Goal: Task Accomplishment & Management: Manage account settings

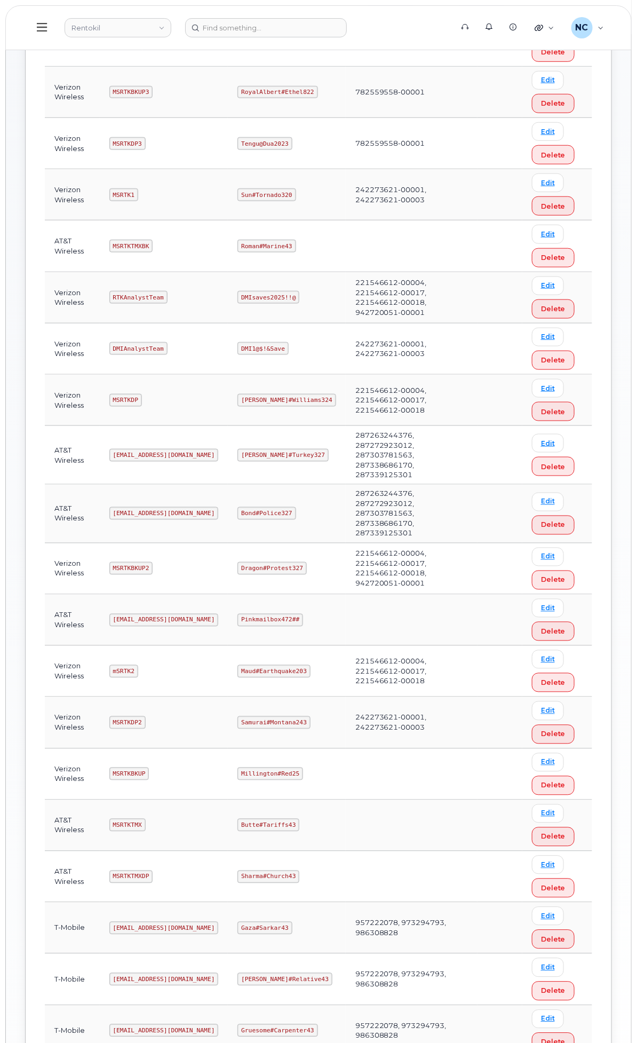
scroll to position [296, 0]
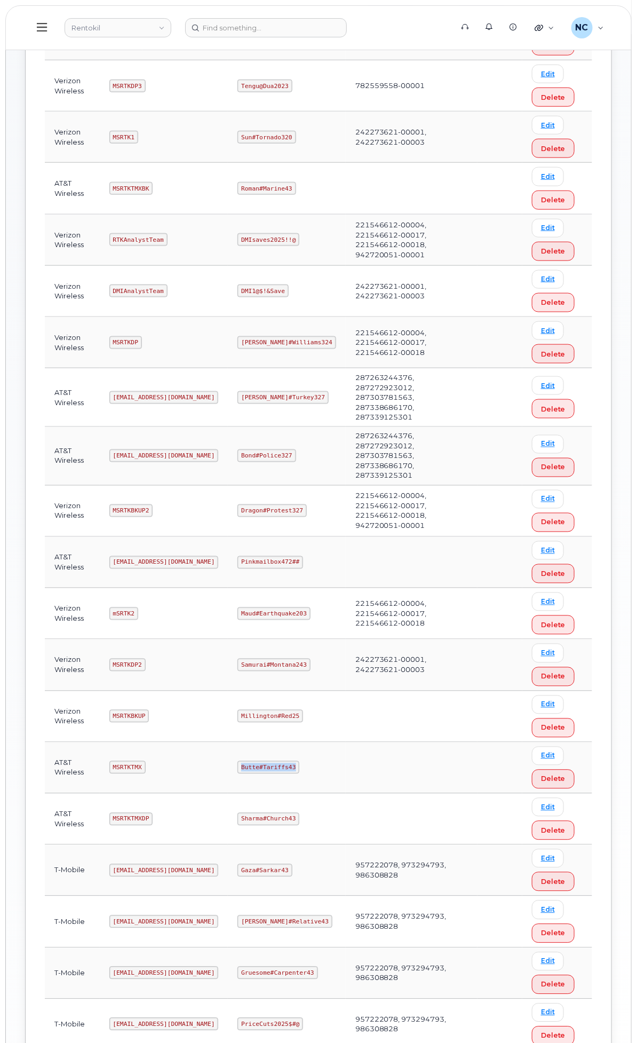
drag, startPoint x: 439, startPoint y: 874, endPoint x: 367, endPoint y: 878, distance: 72.2
click at [345, 793] on td "Butte#Tariffs43" at bounding box center [286, 767] width 117 height 51
copy code "Butte#Tariffs43"
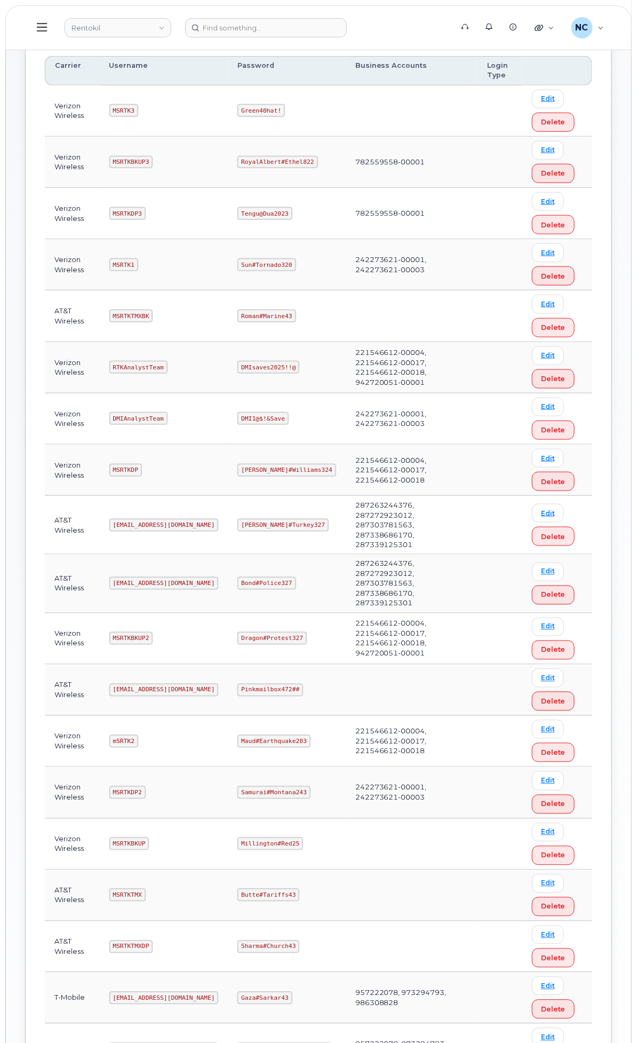
scroll to position [237, 0]
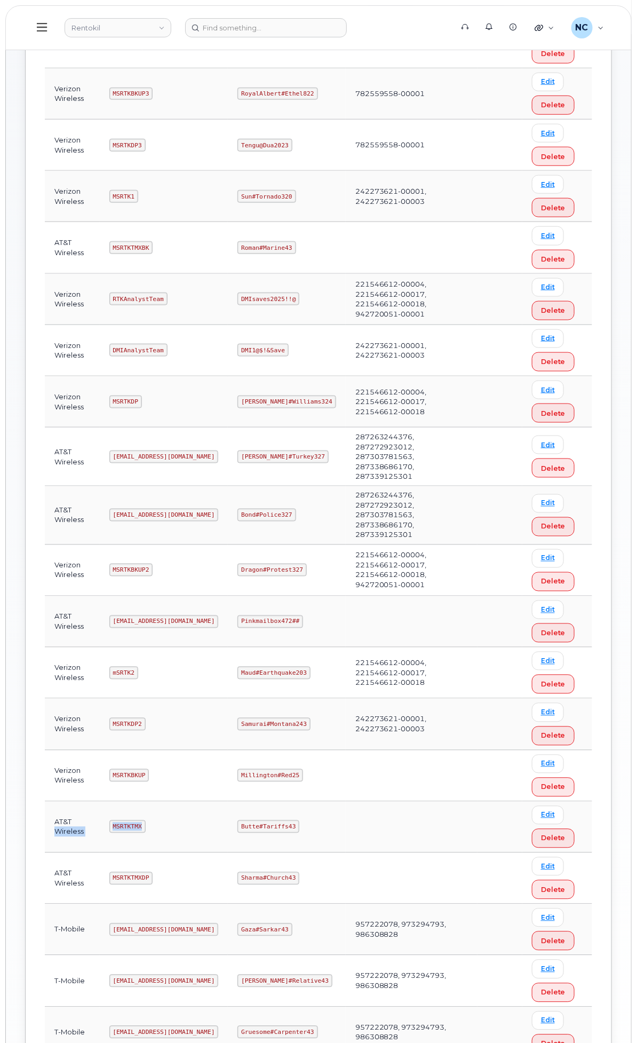
drag, startPoint x: 279, startPoint y: 938, endPoint x: 220, endPoint y: 934, distance: 58.9
click at [220, 853] on tr "AT&T Wireless MSRTKTMX Butte#Tariffs43 Edit Delete" at bounding box center [318, 826] width 547 height 51
click at [146, 833] on code "MSRTKTMX" at bounding box center [127, 826] width 36 height 13
drag, startPoint x: 251, startPoint y: 936, endPoint x: 283, endPoint y: 934, distance: 32.1
click at [228, 853] on td "MSRTKTMX" at bounding box center [164, 826] width 129 height 51
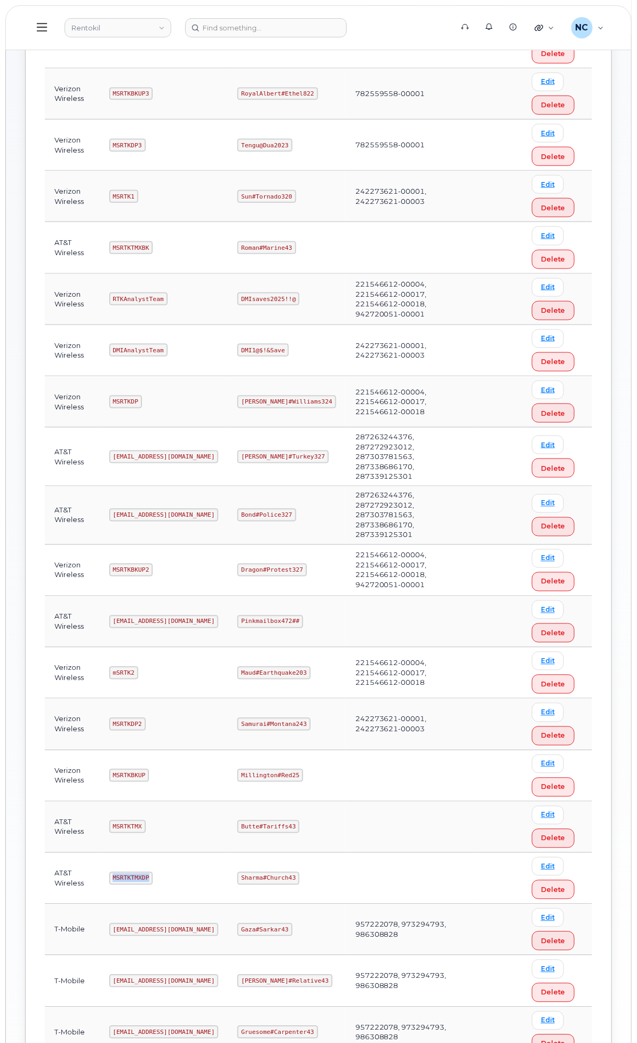
drag, startPoint x: 276, startPoint y: 934, endPoint x: 249, endPoint y: 988, distance: 60.1
click at [228, 904] on td "MSRTKTMXDP" at bounding box center [164, 878] width 129 height 51
copy code "MSRTKTMXDP"
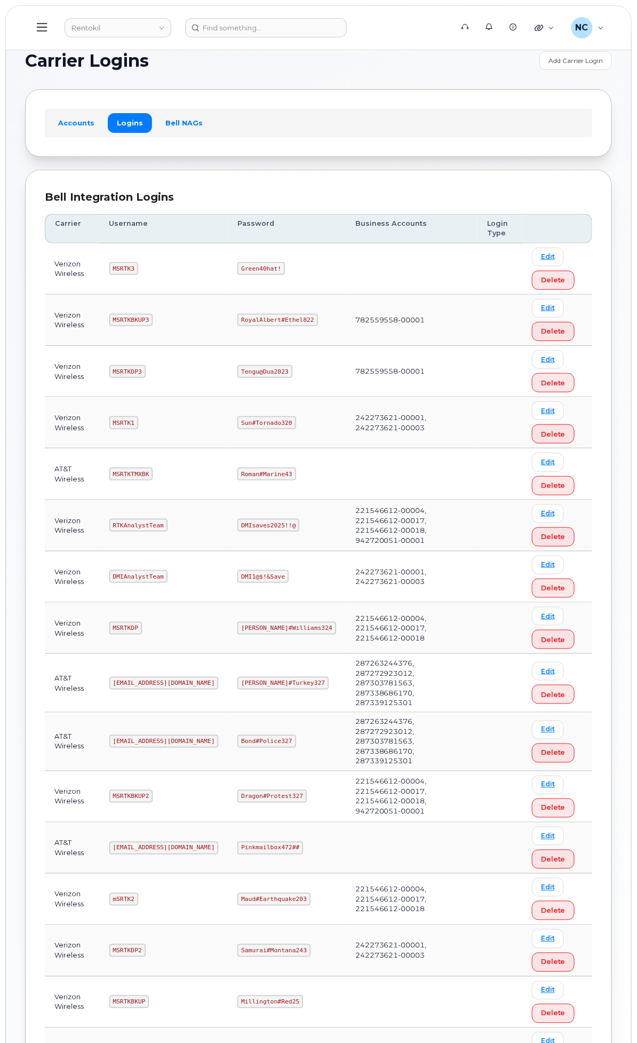
scroll to position [0, 0]
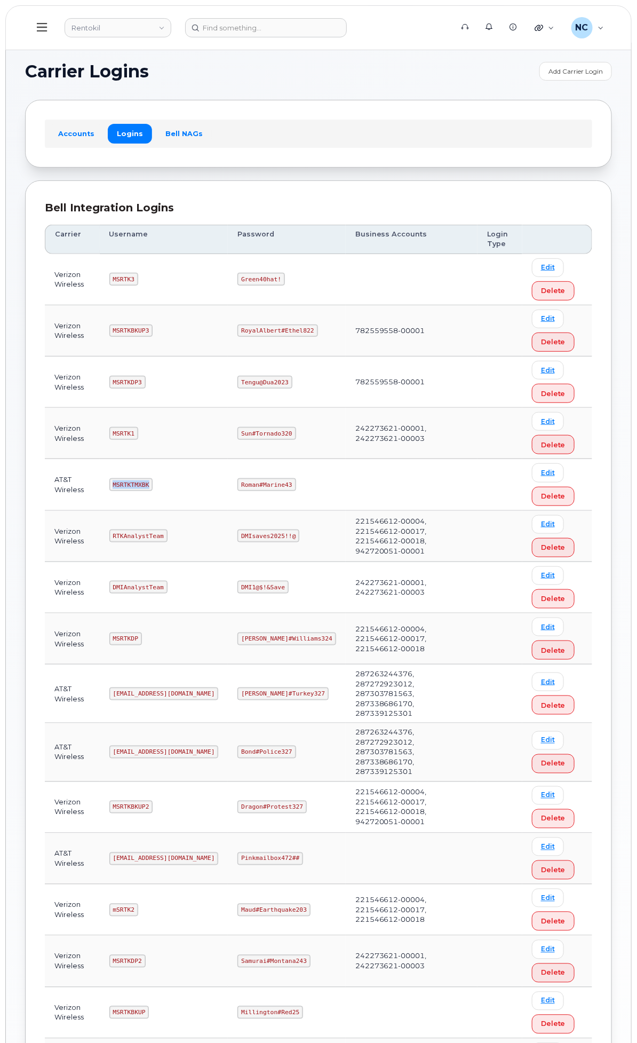
drag, startPoint x: 291, startPoint y: 488, endPoint x: 242, endPoint y: 486, distance: 49.1
click at [228, 486] on td "MSRTKTMXBK" at bounding box center [164, 484] width 129 height 51
copy code "MSRTKTMXBK"
click at [628, 27] on header "Rentokil Support Alerts Knowledge Base Quicklinks Suspend / Cancel Device Chang…" at bounding box center [318, 27] width 626 height 45
drag, startPoint x: 431, startPoint y: 487, endPoint x: 372, endPoint y: 487, distance: 58.2
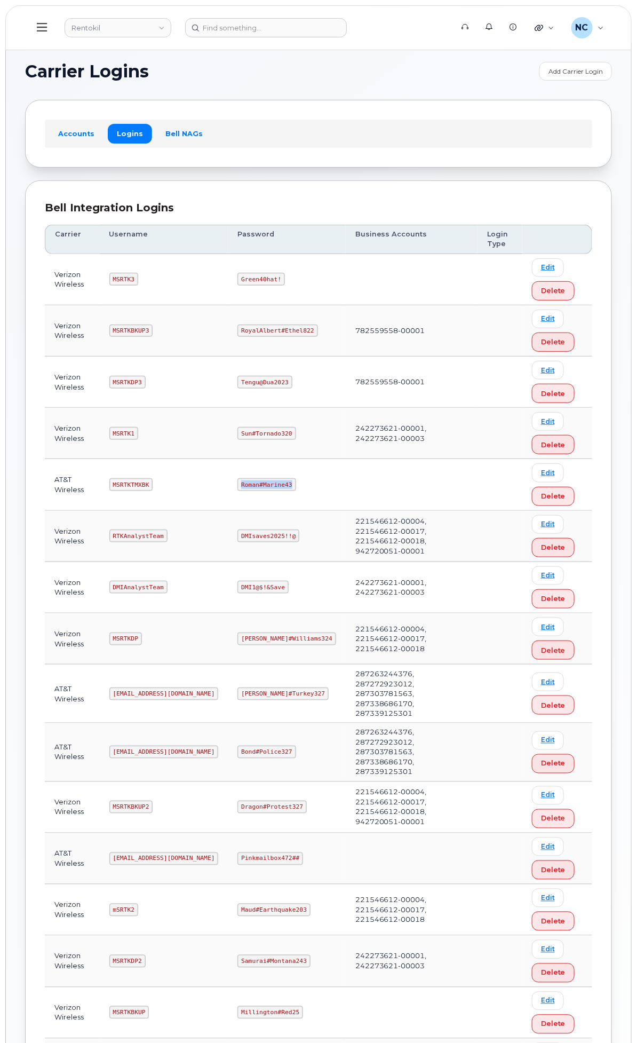
click at [345, 487] on td "Roman#Marine43" at bounding box center [286, 484] width 117 height 51
copy code "Roman#Marine43"
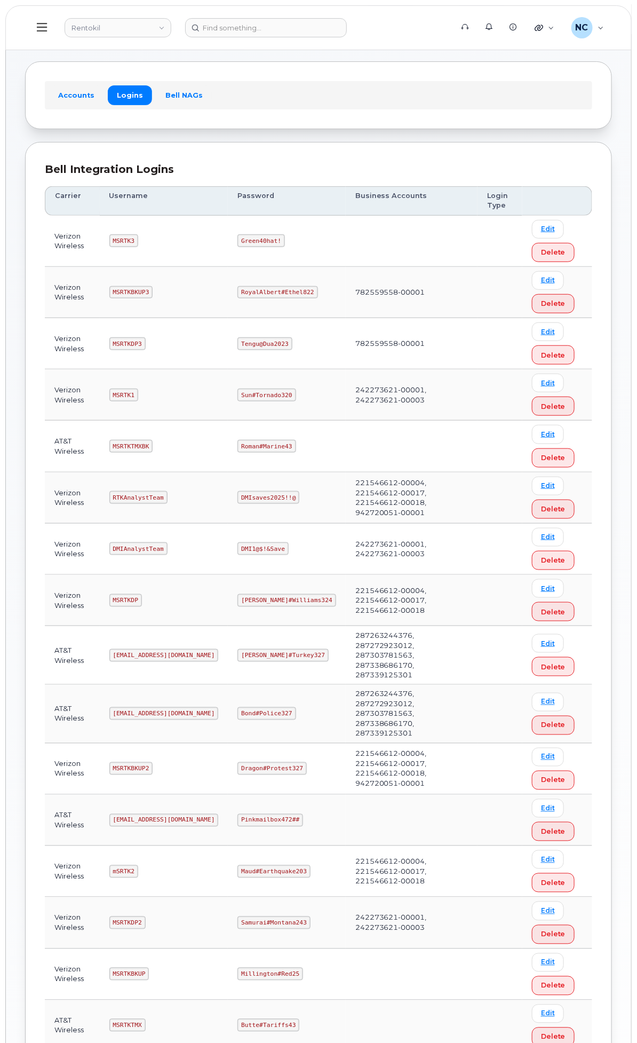
scroll to position [59, 0]
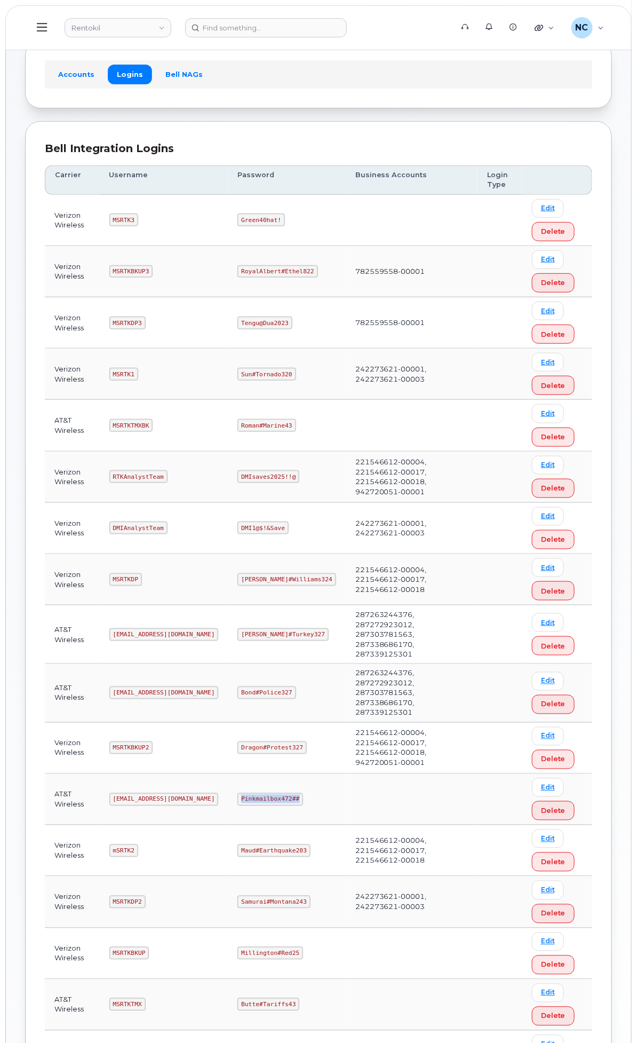
drag, startPoint x: 414, startPoint y: 888, endPoint x: 483, endPoint y: 831, distance: 90.3
click at [345, 825] on td "Pinkmailbox472##" at bounding box center [286, 799] width 117 height 51
copy code "Pinkmailbox472##"
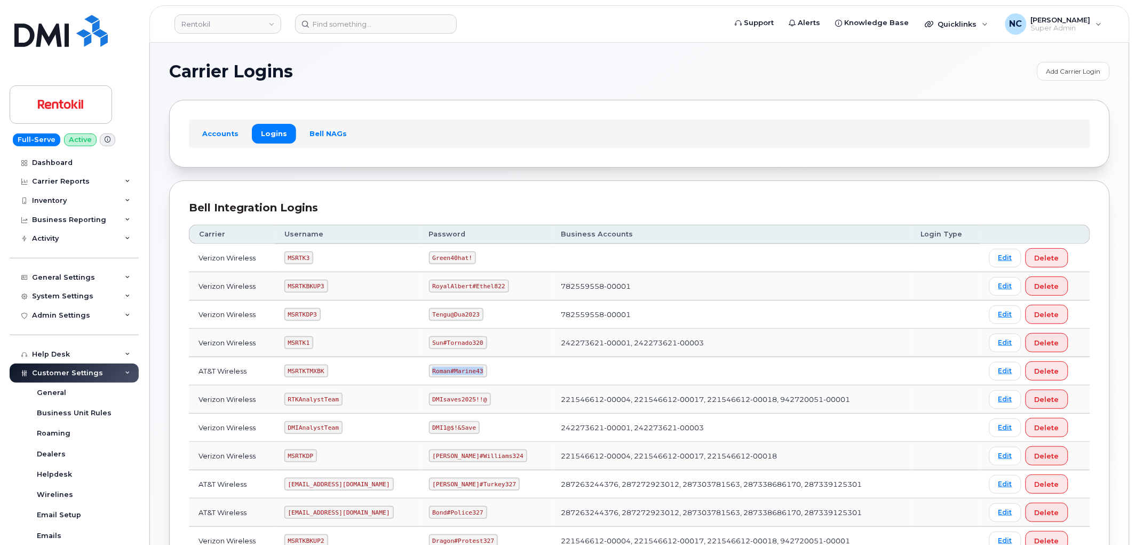
drag, startPoint x: 486, startPoint y: 369, endPoint x: 435, endPoint y: 376, distance: 51.2
click at [435, 376] on code "Roman#Marine43" at bounding box center [458, 370] width 58 height 13
copy code "Roman#Marine43"
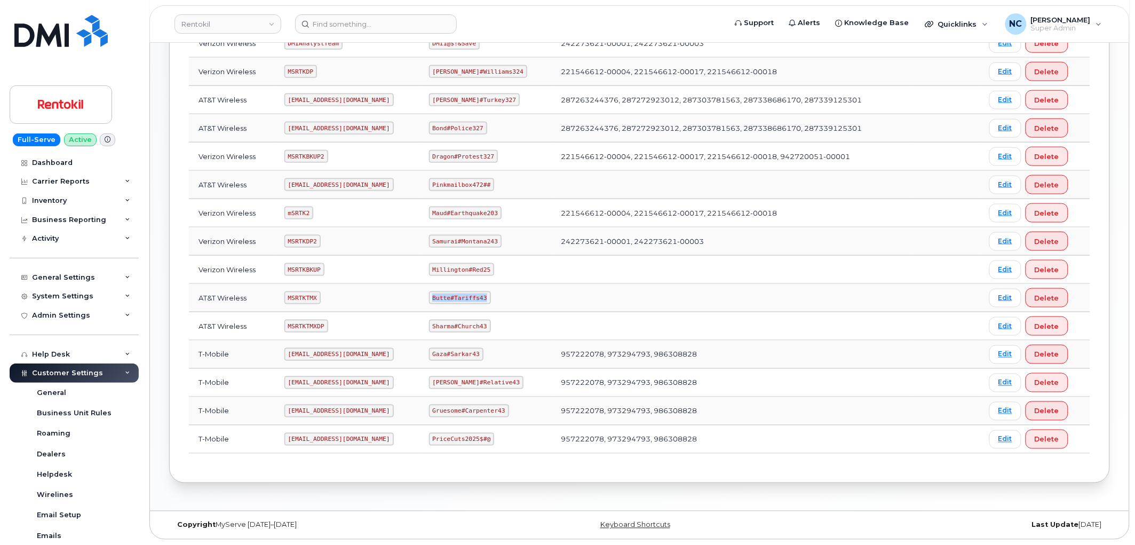
drag, startPoint x: 499, startPoint y: 298, endPoint x: 438, endPoint y: 298, distance: 61.9
click at [438, 298] on td "Butte#Tariffs43" at bounding box center [485, 298] width 132 height 28
copy code "Butte#Tariffs43"
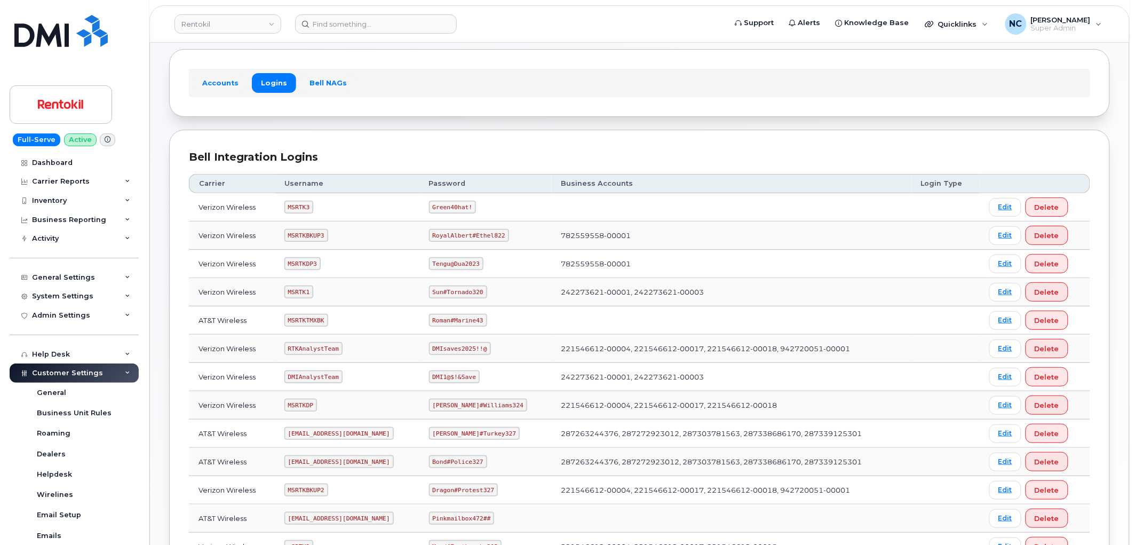
scroll to position [30, 0]
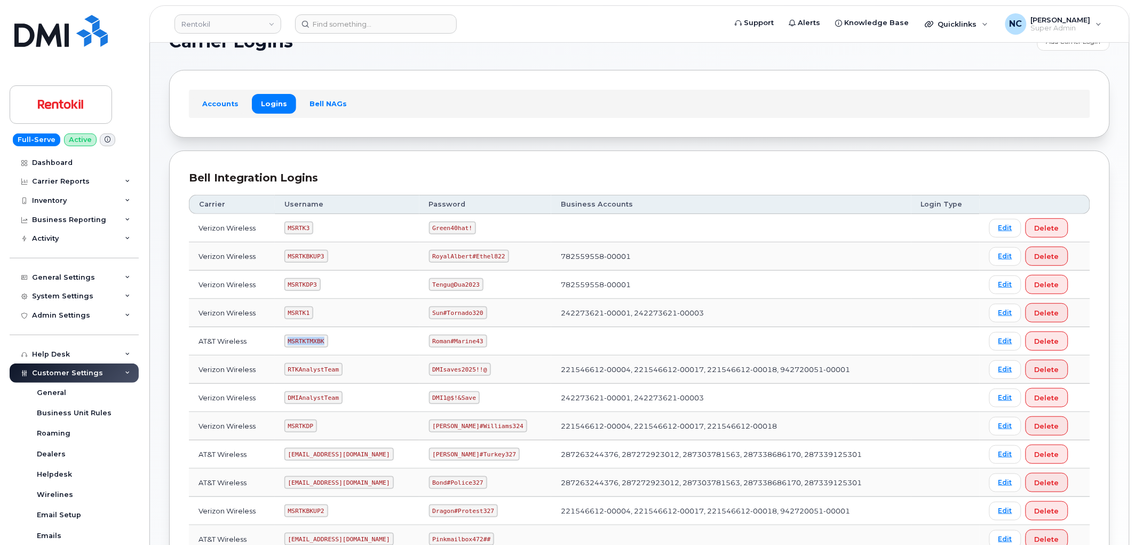
drag, startPoint x: 323, startPoint y: 340, endPoint x: 274, endPoint y: 339, distance: 48.6
click at [274, 339] on tr "AT&T Wireless MSRTKTMXBK Roman#Marine43 Edit Delete" at bounding box center [639, 341] width 901 height 28
copy tr "MSRTKTMXBK"
drag, startPoint x: 488, startPoint y: 336, endPoint x: 423, endPoint y: 346, distance: 65.3
click at [423, 346] on tr "AT&T Wireless MSRTKTMXBK Roman#Marine43 Edit Delete" at bounding box center [639, 341] width 901 height 28
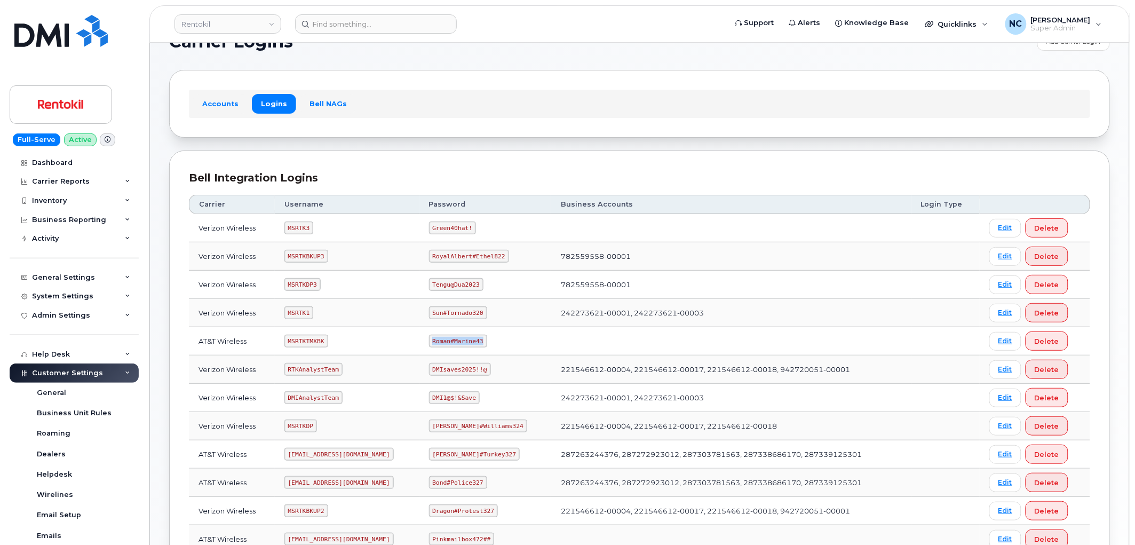
copy tr "Roman#Marine43"
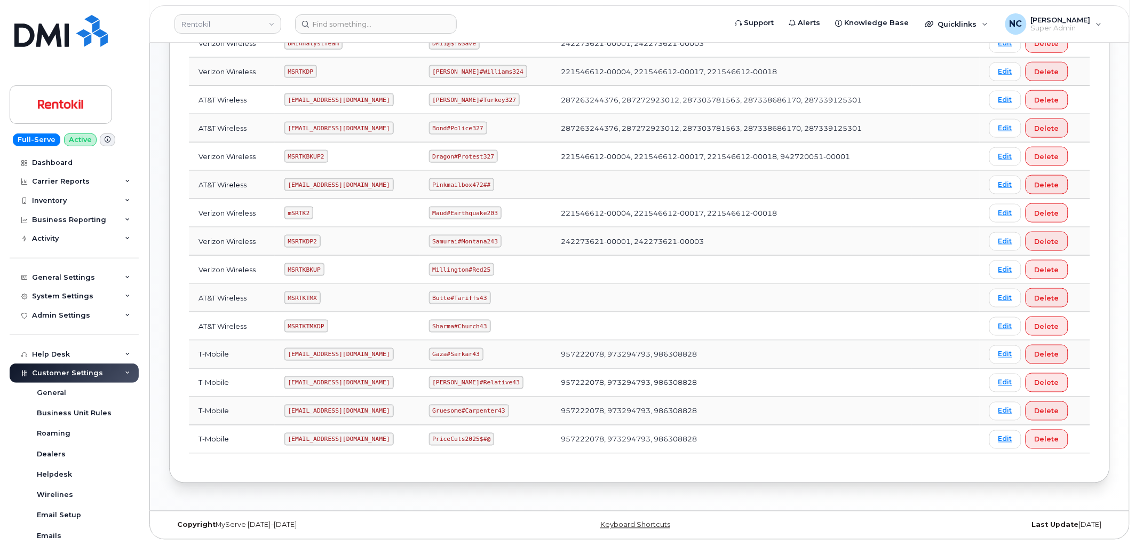
scroll to position [386, 0]
drag, startPoint x: 328, startPoint y: 326, endPoint x: 291, endPoint y: 328, distance: 36.9
click at [291, 328] on td "MSRTKTMXDP" at bounding box center [347, 326] width 145 height 28
copy code "MSRTKTMXDP"
drag, startPoint x: 491, startPoint y: 321, endPoint x: 426, endPoint y: 324, distance: 65.7
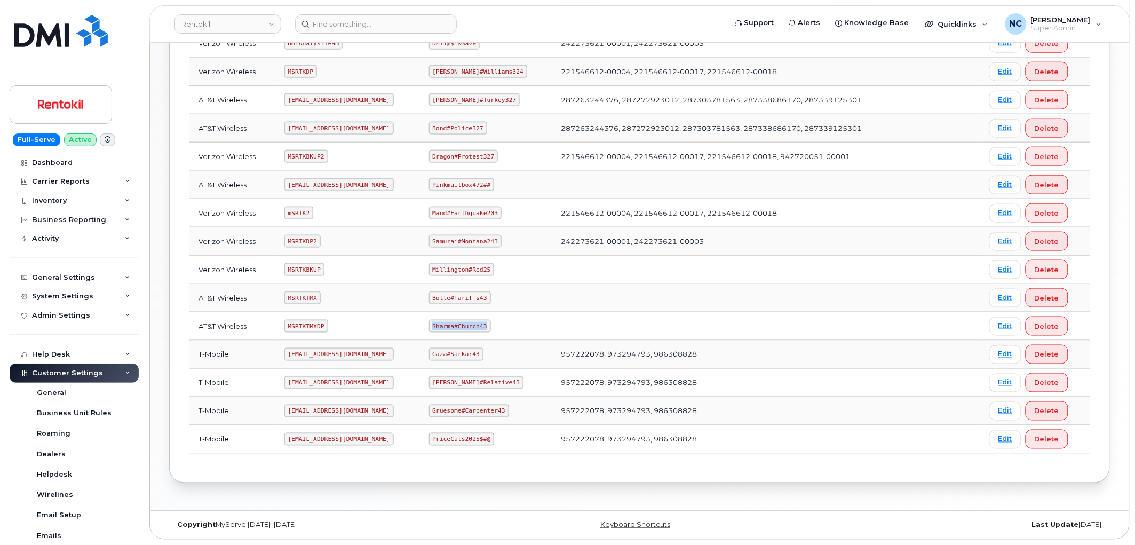
click at [426, 324] on td "Sharma#Church43" at bounding box center [485, 326] width 132 height 28
copy code "Sharma#Church43"
